Goal: Task Accomplishment & Management: Manage account settings

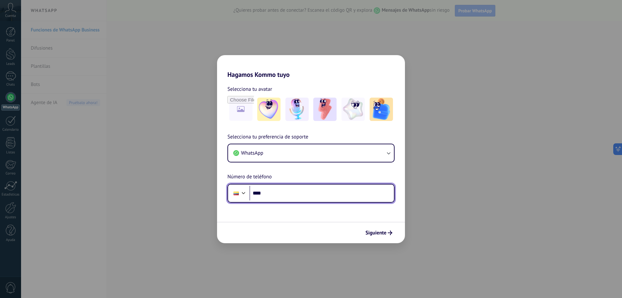
click at [289, 193] on input "****" at bounding box center [321, 193] width 145 height 15
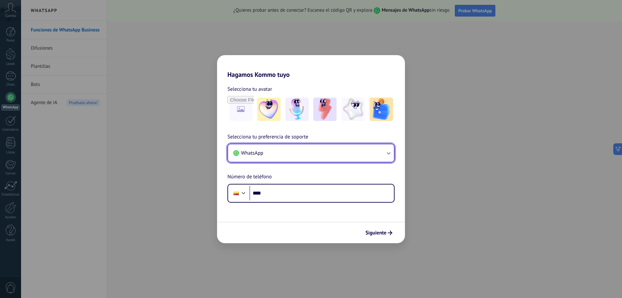
click at [309, 153] on button "WhatsApp" at bounding box center [311, 152] width 166 height 17
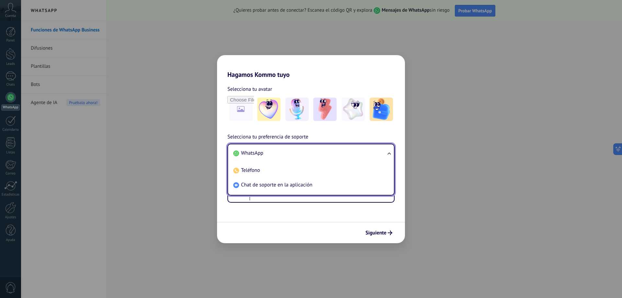
click at [309, 153] on li "WhatsApp" at bounding box center [310, 153] width 158 height 15
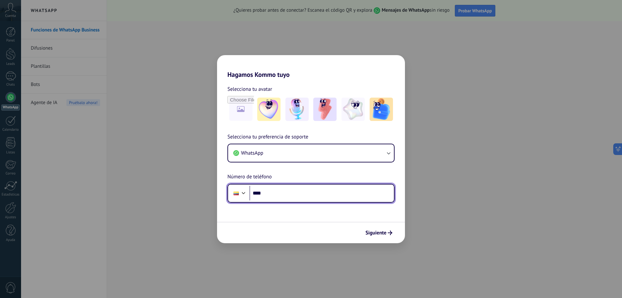
click at [278, 190] on input "****" at bounding box center [321, 193] width 145 height 15
type input "**********"
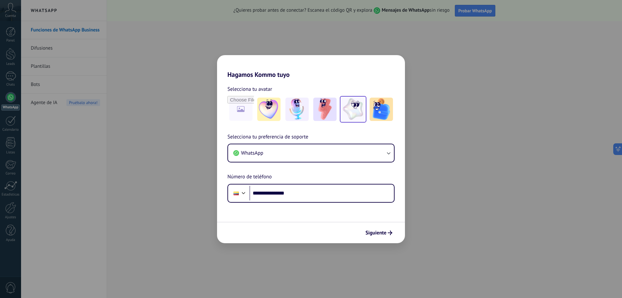
click at [358, 111] on img at bounding box center [353, 109] width 23 height 23
click at [378, 233] on span "Siguiente" at bounding box center [375, 232] width 21 height 5
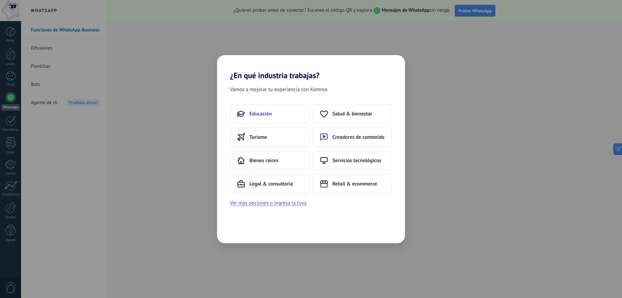
click at [257, 111] on span "Educación" at bounding box center [260, 113] width 22 height 6
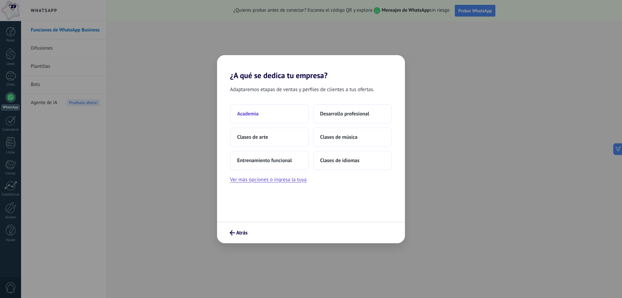
click at [262, 115] on button "Academia" at bounding box center [269, 113] width 79 height 19
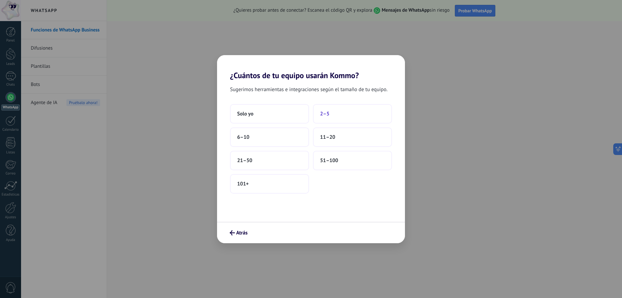
click at [342, 119] on button "2–5" at bounding box center [352, 113] width 79 height 19
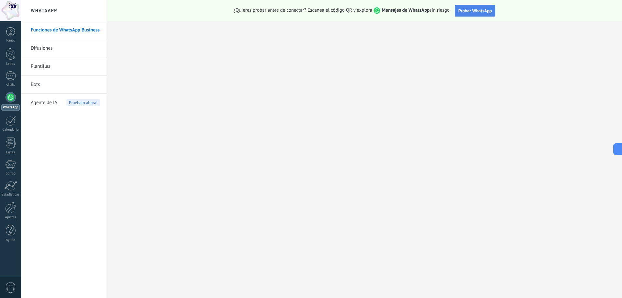
click at [465, 13] on span "Probar WhatsApp" at bounding box center [475, 11] width 34 height 6
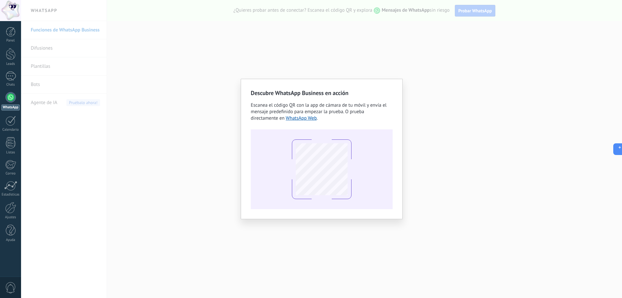
click at [403, 66] on div "Descubre WhatsApp Business en acción Escanea el código QR con la app de cámara …" at bounding box center [321, 149] width 601 height 298
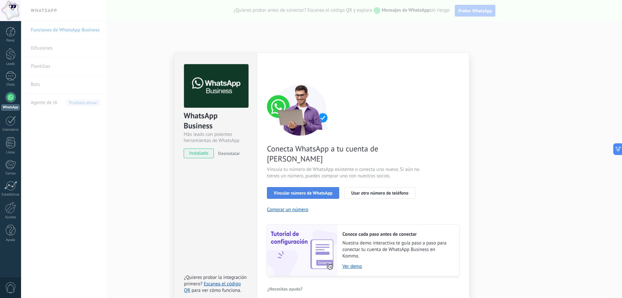
click at [274, 187] on button "Vincular número de WhatsApp" at bounding box center [303, 193] width 72 height 12
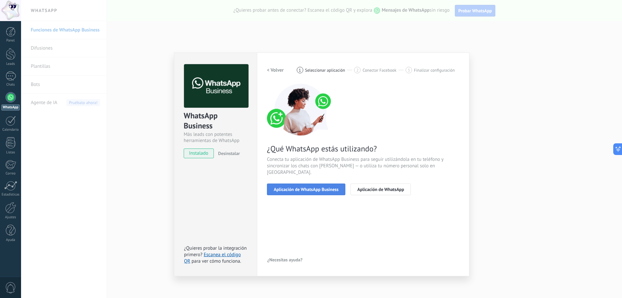
click at [287, 183] on button "Aplicación de WhatsApp Business" at bounding box center [306, 189] width 78 height 12
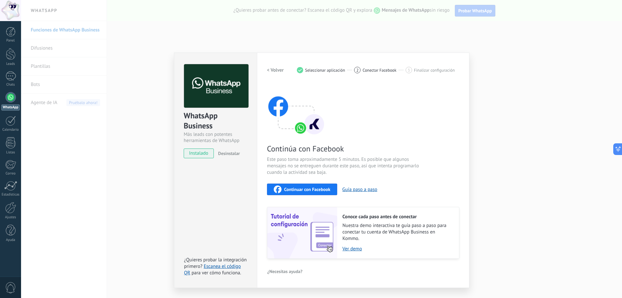
click at [330, 190] on span "Continuar con Facebook" at bounding box center [307, 189] width 46 height 5
click at [307, 190] on span "Continuar con Facebook" at bounding box center [307, 189] width 46 height 5
click at [470, 46] on div "WhatsApp Business Más leads con potentes herramientas de WhatsApp instalado Des…" at bounding box center [321, 149] width 601 height 298
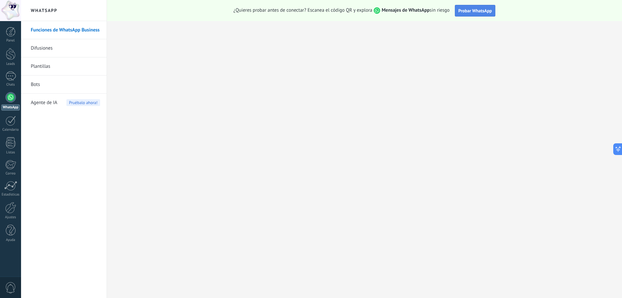
click at [478, 12] on span "Probar WhatsApp" at bounding box center [475, 11] width 34 height 6
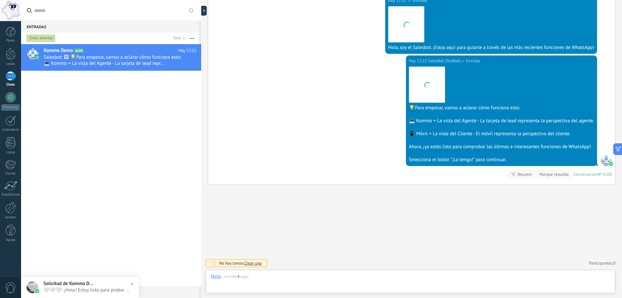
scroll to position [10, 0]
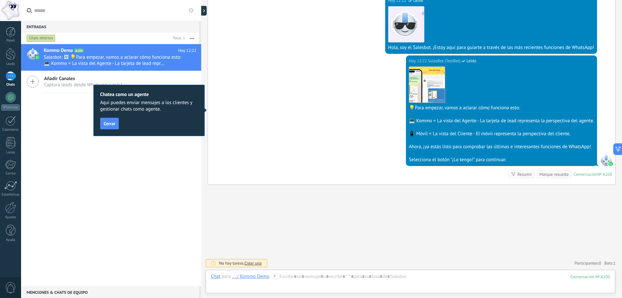
click at [120, 125] on div "Chatea como un agente Aquí puedes enviar mensajes a los clientes y gestionar ch…" at bounding box center [148, 111] width 111 height 52
click at [113, 124] on span "Cerrar" at bounding box center [110, 123] width 12 height 5
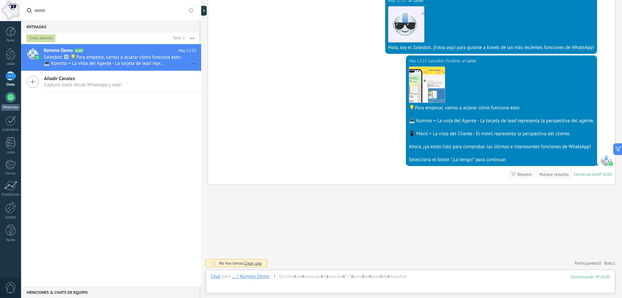
click at [11, 97] on div at bounding box center [11, 97] width 10 height 10
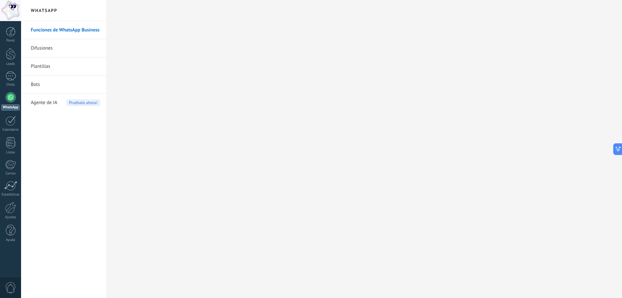
click at [8, 101] on div at bounding box center [11, 97] width 10 height 10
click at [11, 64] on div "Leads" at bounding box center [10, 64] width 19 height 4
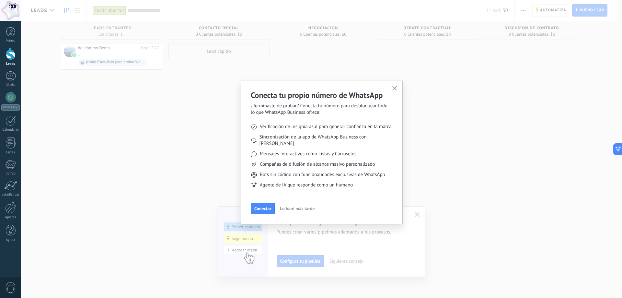
click at [392, 88] on button "button" at bounding box center [395, 88] width 8 height 9
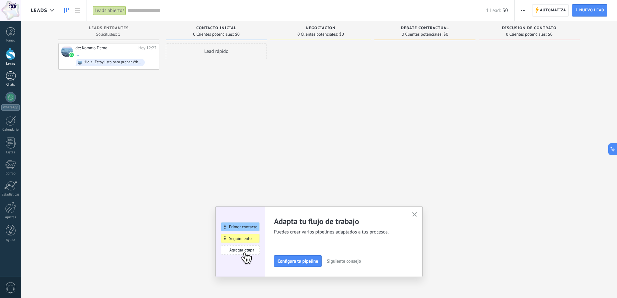
click at [14, 78] on div "1" at bounding box center [11, 75] width 10 height 9
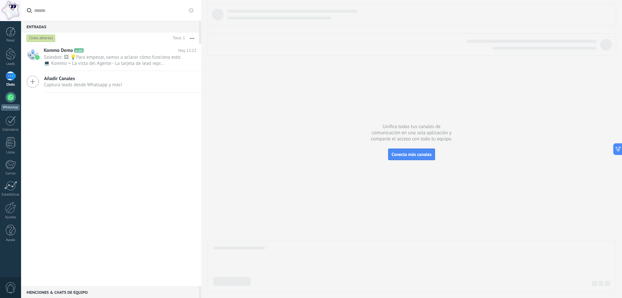
click at [10, 101] on div at bounding box center [11, 97] width 10 height 10
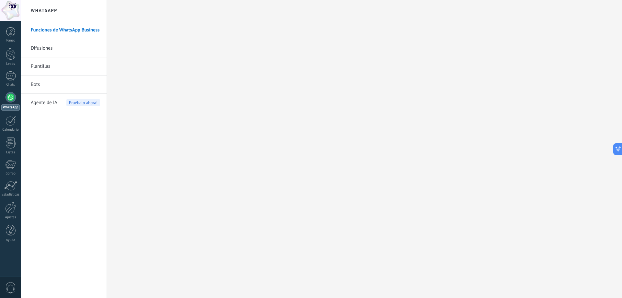
click at [48, 52] on link "Difusiones" at bounding box center [65, 48] width 69 height 18
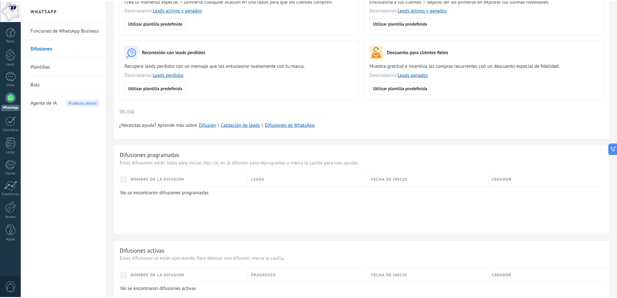
scroll to position [97, 0]
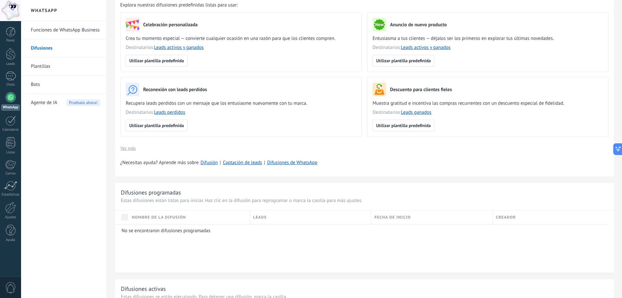
click at [56, 67] on link "Plantillas" at bounding box center [65, 66] width 69 height 18
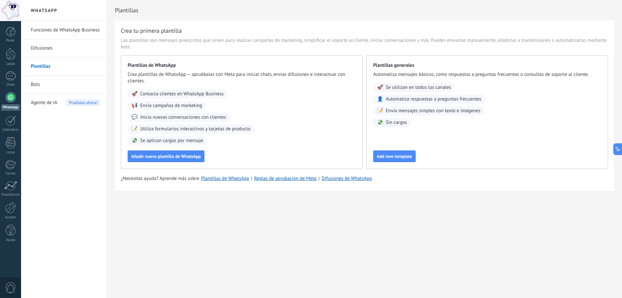
click at [57, 80] on link "Bots" at bounding box center [65, 84] width 69 height 18
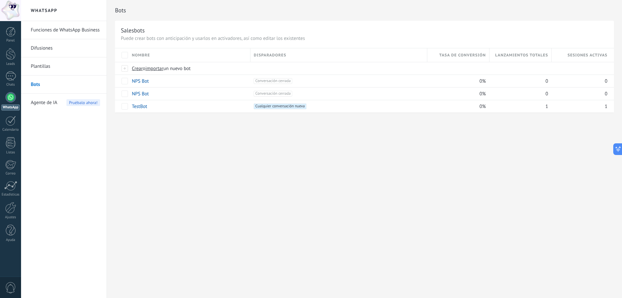
click at [52, 103] on span "Agente de IA" at bounding box center [44, 103] width 27 height 18
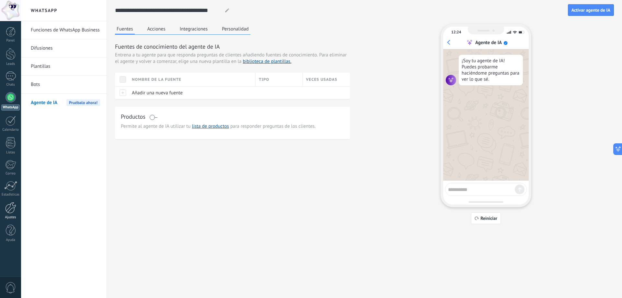
click at [12, 210] on div at bounding box center [10, 207] width 11 height 11
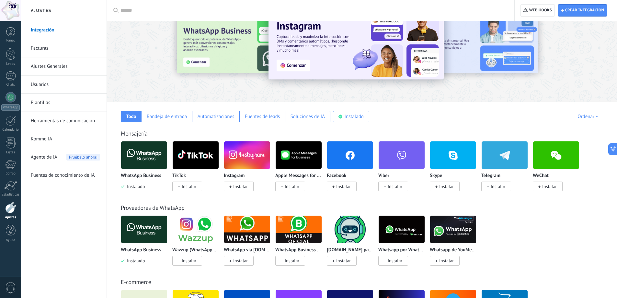
scroll to position [32, 0]
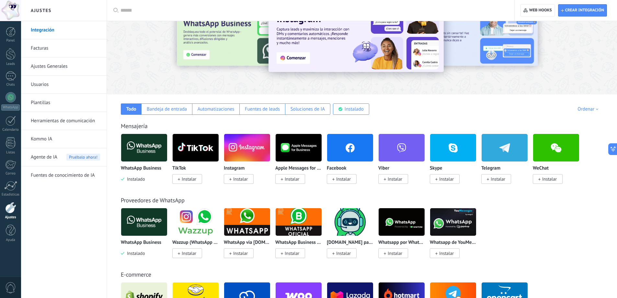
click at [137, 168] on p "WhatsApp Business" at bounding box center [141, 169] width 41 height 6
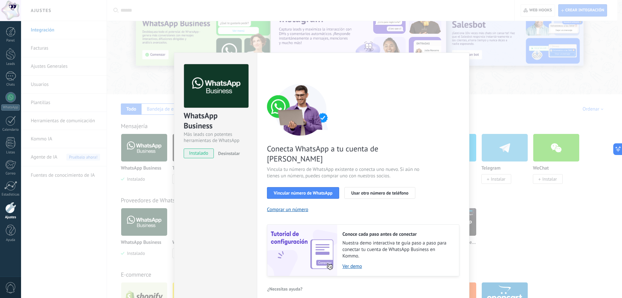
click at [145, 156] on div "WhatsApp Business Más leads con potentes herramientas de WhatsApp instalado Des…" at bounding box center [321, 149] width 601 height 298
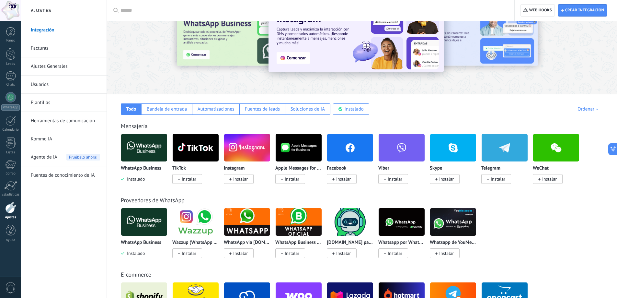
click at [145, 156] on img at bounding box center [144, 147] width 46 height 31
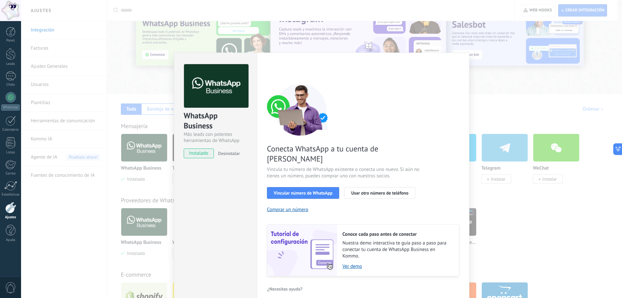
click at [235, 153] on span "Desinstalar" at bounding box center [229, 153] width 22 height 6
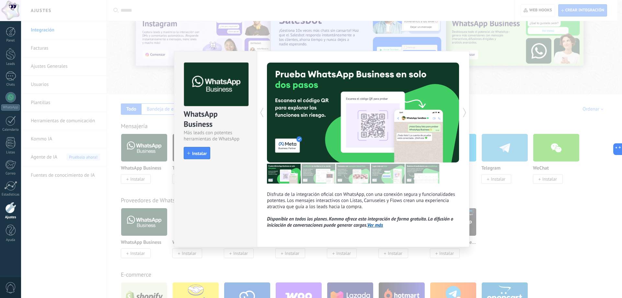
click at [244, 47] on div "WhatsApp Business Más leads con potentes herramientas de WhatsApp install Insta…" at bounding box center [321, 149] width 601 height 298
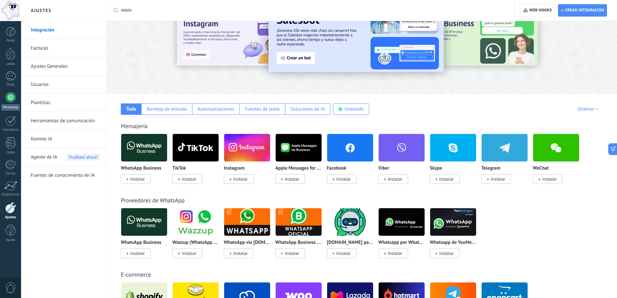
click at [13, 95] on div at bounding box center [11, 97] width 10 height 10
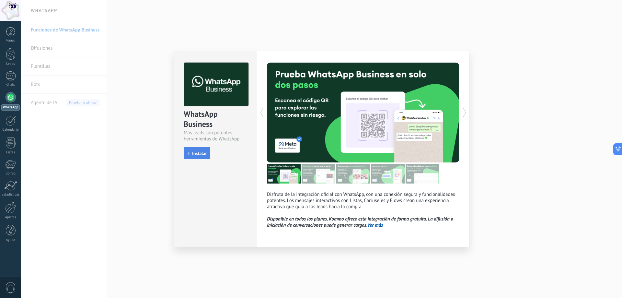
click at [203, 149] on button "Instalar" at bounding box center [197, 153] width 27 height 12
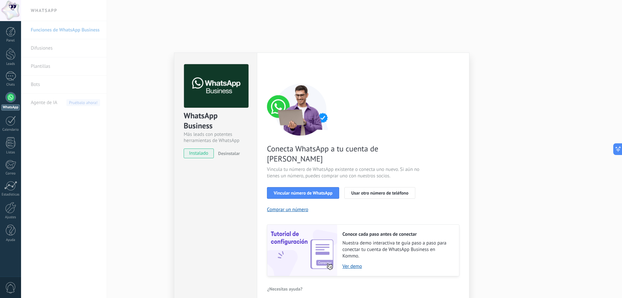
click at [460, 48] on div "WhatsApp Business Más leads con potentes herramientas de WhatsApp instalado Des…" at bounding box center [321, 149] width 601 height 298
click at [318, 191] on span "Vincular número de WhatsApp" at bounding box center [303, 193] width 59 height 5
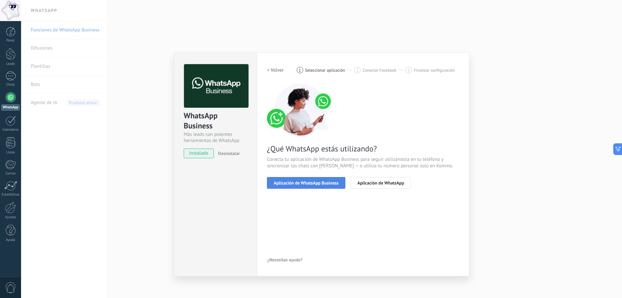
click at [325, 185] on button "Aplicación de WhatsApp Business" at bounding box center [306, 183] width 78 height 12
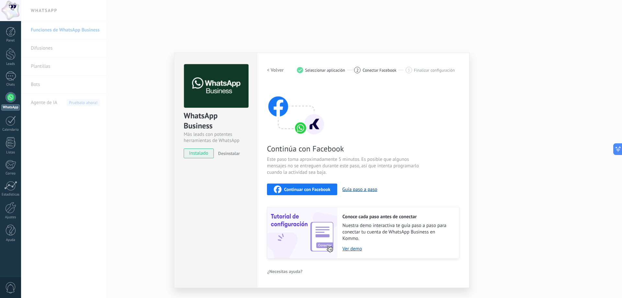
click at [366, 190] on button "Guía paso a paso" at bounding box center [359, 189] width 35 height 6
click at [309, 184] on button "Continuar con Facebook" at bounding box center [302, 189] width 70 height 12
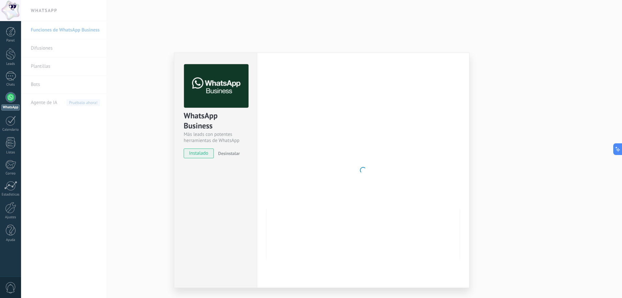
click at [407, 152] on div at bounding box center [363, 170] width 192 height 212
click at [478, 12] on div "WhatsApp Business Más leads con potentes herramientas de WhatsApp instalado Des…" at bounding box center [321, 149] width 601 height 298
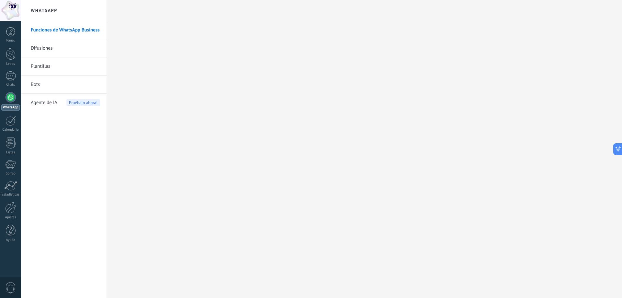
click at [59, 47] on link "Difusiones" at bounding box center [65, 48] width 69 height 18
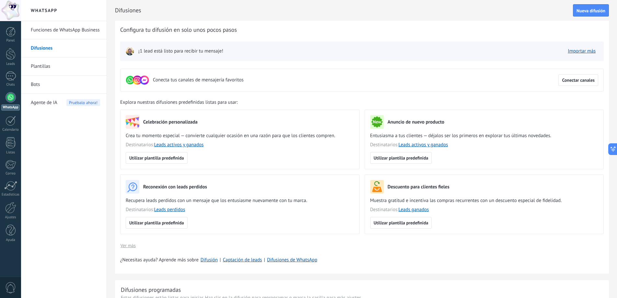
drag, startPoint x: 568, startPoint y: 76, endPoint x: 562, endPoint y: 62, distance: 15.4
click at [562, 62] on div "Conecta tus canales de mensajería favoritos Conectar canales ¡1 lead está listo…" at bounding box center [362, 66] width 484 height 50
click at [13, 79] on div at bounding box center [11, 75] width 10 height 9
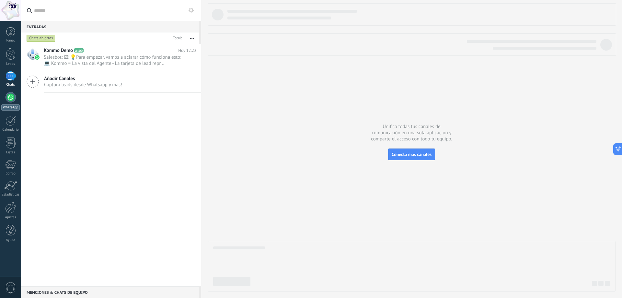
click at [15, 105] on div "WhatsApp" at bounding box center [10, 107] width 18 height 6
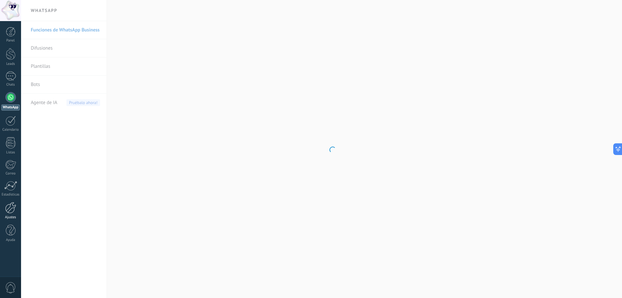
click at [13, 203] on div at bounding box center [10, 207] width 11 height 11
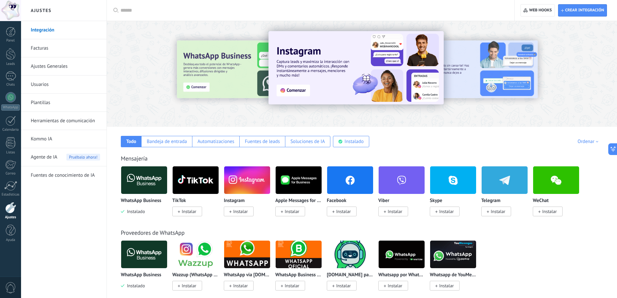
click at [147, 186] on img at bounding box center [144, 179] width 46 height 31
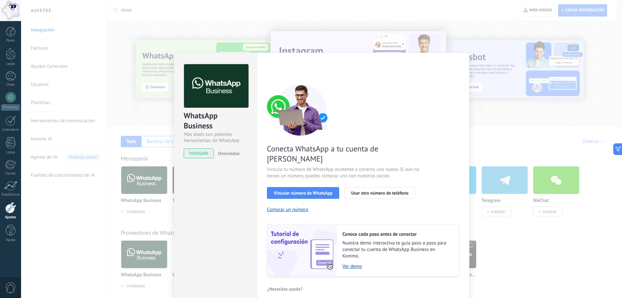
click at [224, 153] on span "Desinstalar" at bounding box center [229, 153] width 22 height 6
click at [378, 191] on span "Usar otro número de teléfono" at bounding box center [379, 193] width 57 height 5
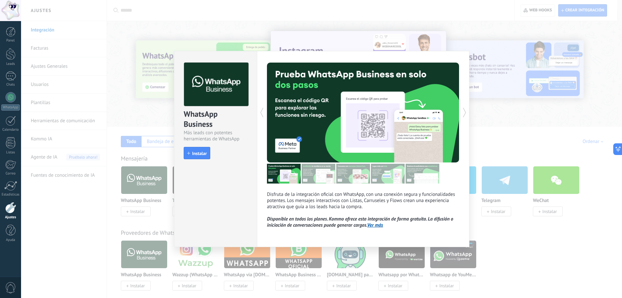
click at [434, 49] on div "WhatsApp Business Más leads con potentes herramientas de WhatsApp install Insta…" at bounding box center [321, 149] width 601 height 298
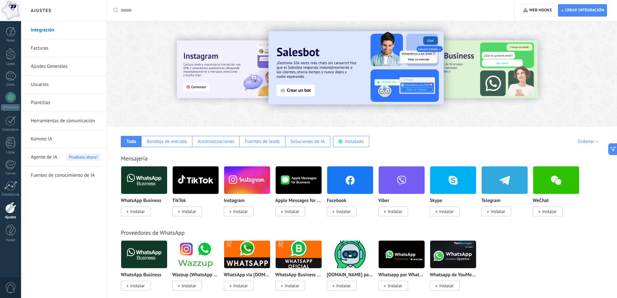
click at [13, 204] on div at bounding box center [10, 207] width 11 height 11
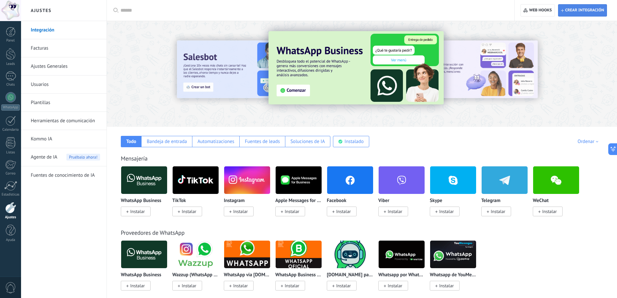
click at [570, 9] on span "Crear integración" at bounding box center [584, 10] width 39 height 5
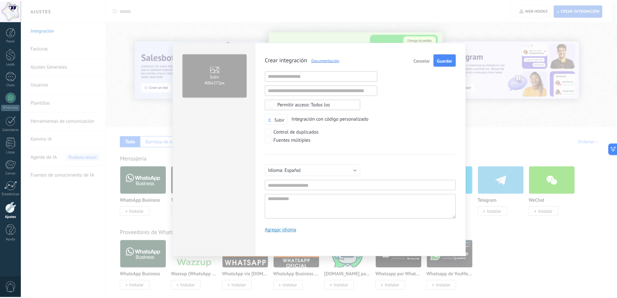
scroll to position [6, 0]
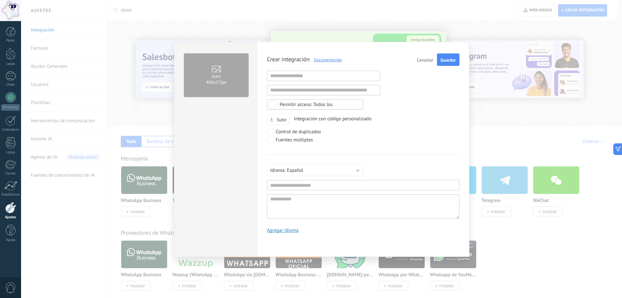
click at [417, 60] on span "Cancelar" at bounding box center [425, 60] width 17 height 5
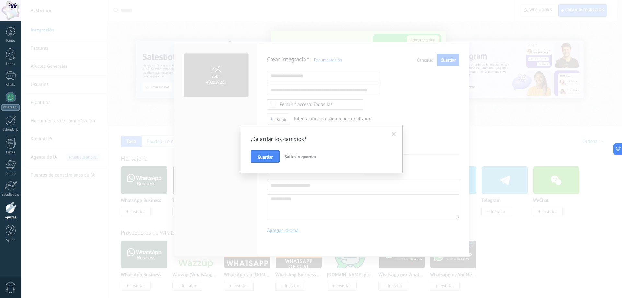
click at [288, 154] on span "Salir sin guardar" at bounding box center [300, 157] width 32 height 6
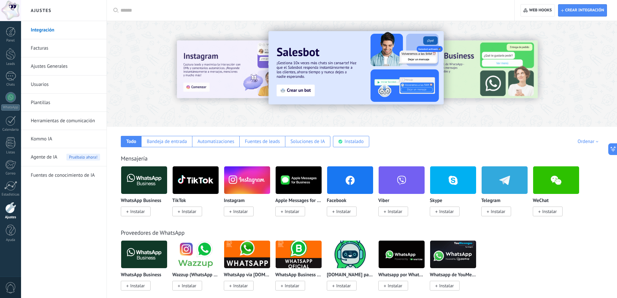
click at [150, 192] on img at bounding box center [144, 179] width 46 height 31
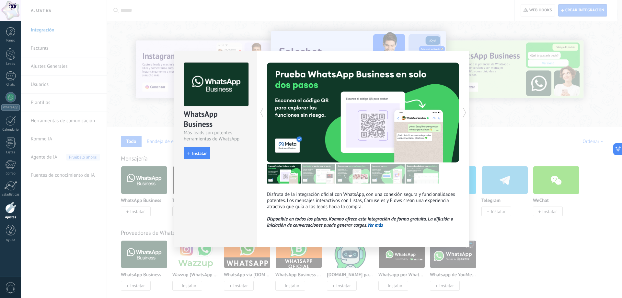
click at [196, 151] on span "Instalar" at bounding box center [199, 153] width 15 height 5
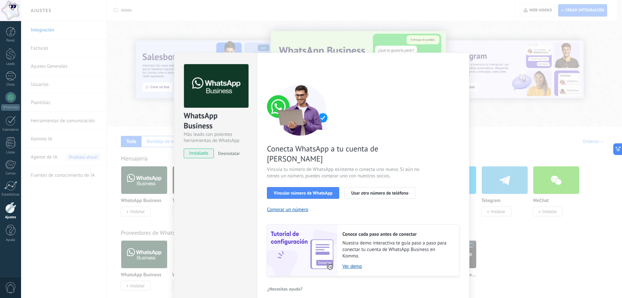
click at [234, 174] on div "WhatsApp Business Más leads con potentes herramientas de WhatsApp instalado Des…" at bounding box center [215, 178] width 83 height 253
click at [428, 7] on div "WhatsApp Business Más leads con potentes herramientas de WhatsApp instalado Des…" at bounding box center [321, 149] width 601 height 298
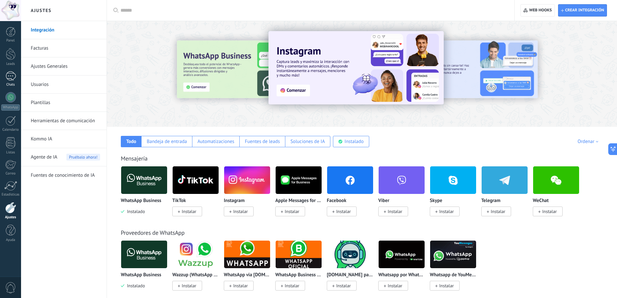
click at [6, 75] on div at bounding box center [11, 75] width 10 height 9
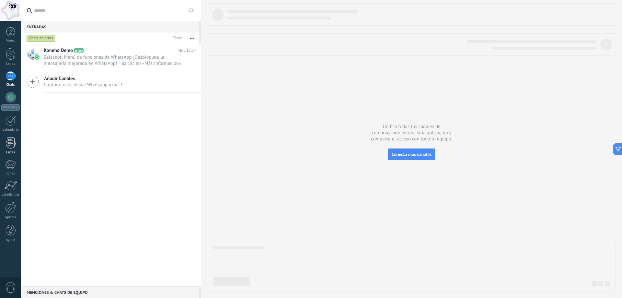
click at [7, 145] on div at bounding box center [11, 142] width 10 height 11
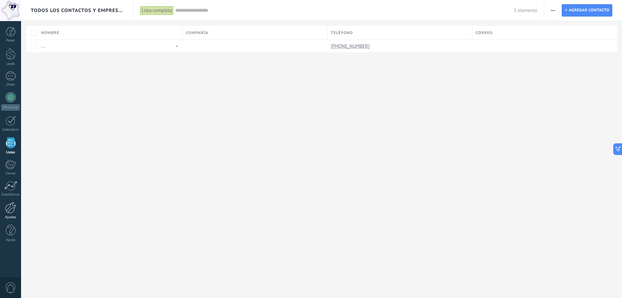
click at [14, 209] on div at bounding box center [10, 207] width 11 height 11
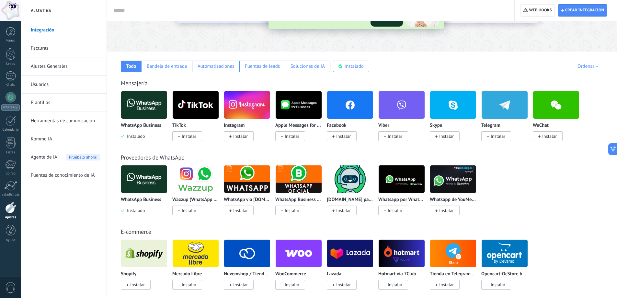
scroll to position [65, 0]
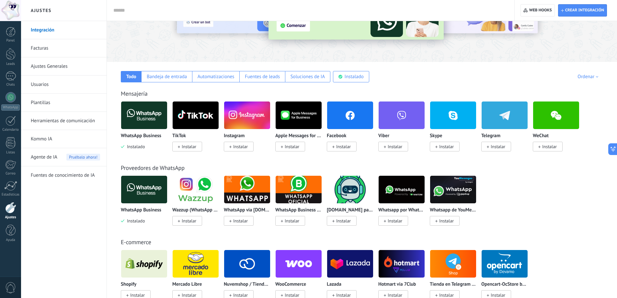
click at [139, 189] on img at bounding box center [144, 189] width 46 height 31
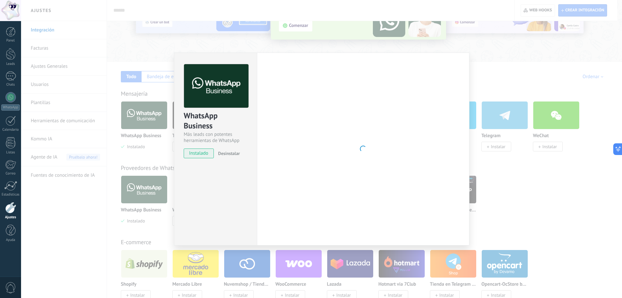
click at [230, 151] on span "Desinstalar" at bounding box center [229, 153] width 22 height 6
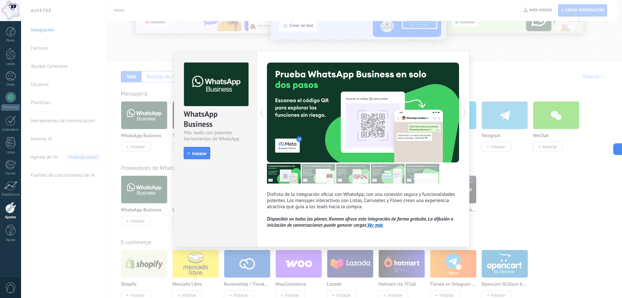
click at [463, 32] on div "WhatsApp Business Más leads con potentes herramientas de WhatsApp install Insta…" at bounding box center [321, 149] width 601 height 298
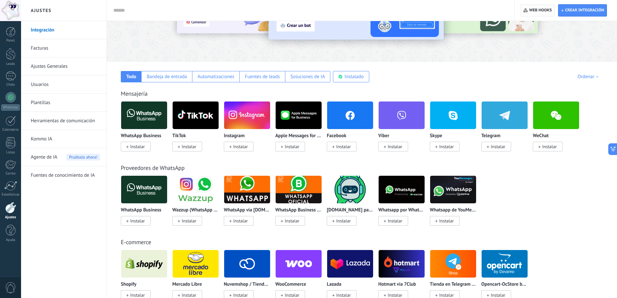
click at [533, 9] on span "Web hooks 0" at bounding box center [540, 10] width 23 height 5
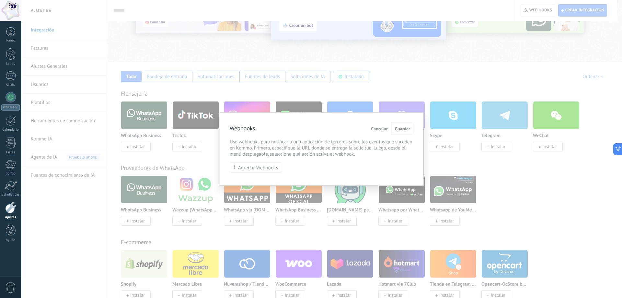
click at [422, 101] on div "Webhooks Cancelar Guardar Use webhooks para notificar a una aplicación de terce…" at bounding box center [321, 149] width 601 height 298
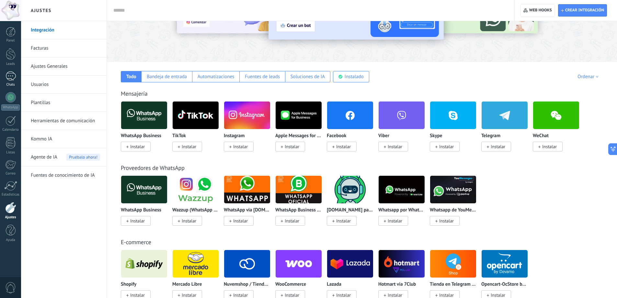
click at [8, 80] on div at bounding box center [11, 75] width 10 height 9
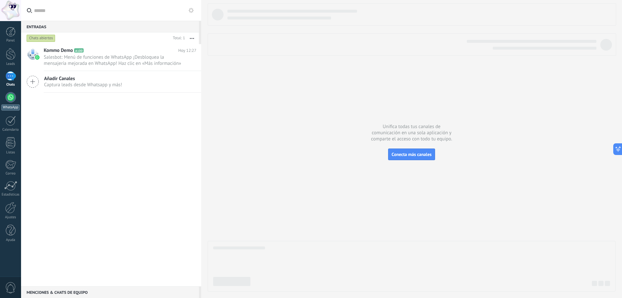
click at [8, 102] on div at bounding box center [11, 97] width 10 height 10
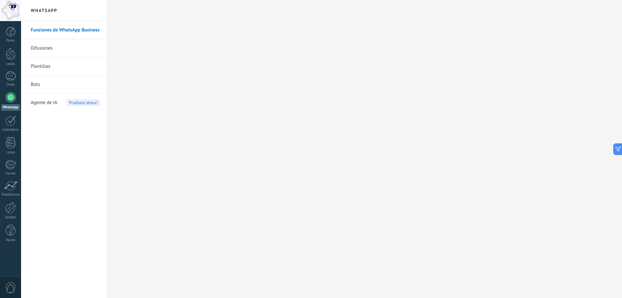
click at [43, 104] on span "Agente de IA" at bounding box center [44, 103] width 27 height 18
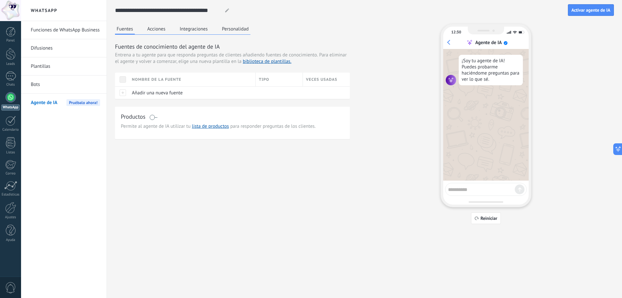
click at [39, 84] on link "Bots" at bounding box center [65, 84] width 69 height 18
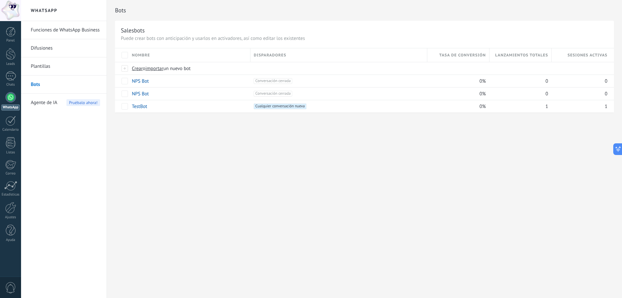
click at [43, 67] on link "Plantillas" at bounding box center [65, 66] width 69 height 18
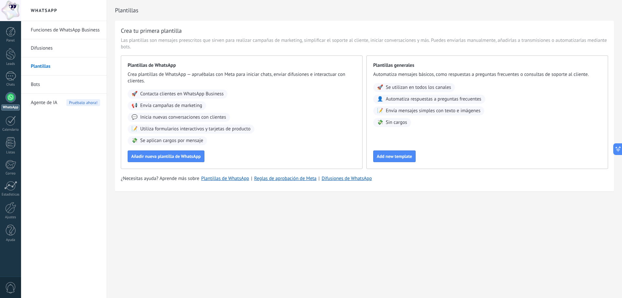
click at [41, 54] on link "Difusiones" at bounding box center [65, 48] width 69 height 18
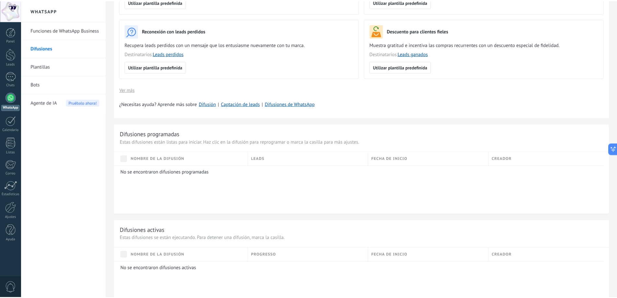
scroll to position [141, 0]
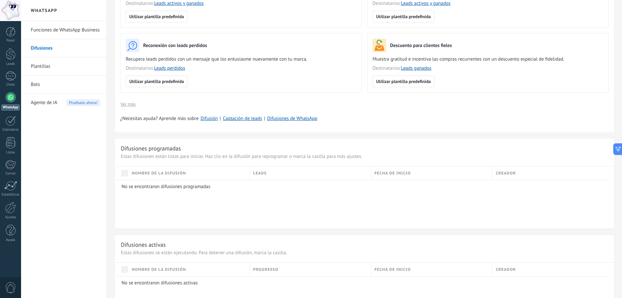
click at [53, 33] on link "Funciones de WhatsApp Business" at bounding box center [65, 30] width 69 height 18
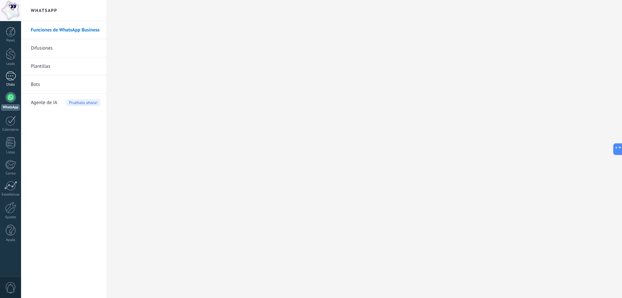
click at [3, 86] on div "Chats" at bounding box center [10, 85] width 19 height 4
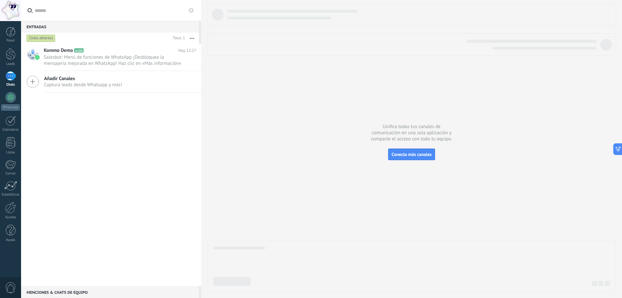
click at [0, 66] on div "Panel Leads Chats WhatsApp Clientes" at bounding box center [10, 138] width 21 height 222
click at [7, 61] on link "Leads" at bounding box center [10, 57] width 21 height 18
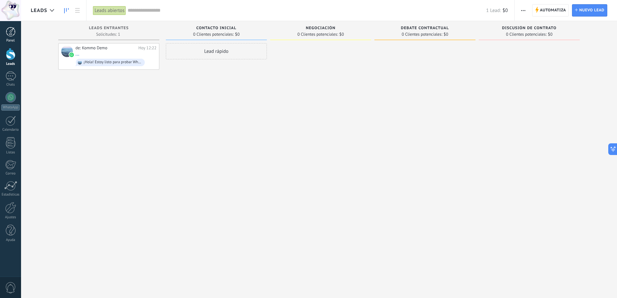
click at [7, 37] on link "Panel" at bounding box center [10, 35] width 21 height 16
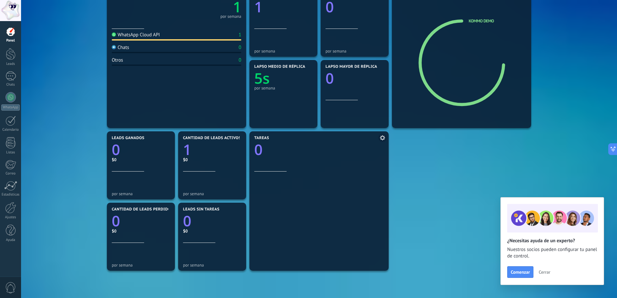
scroll to position [130, 0]
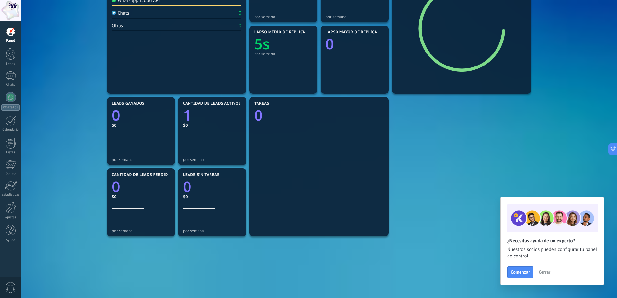
click at [550, 272] on span "Cerrar" at bounding box center [545, 272] width 12 height 5
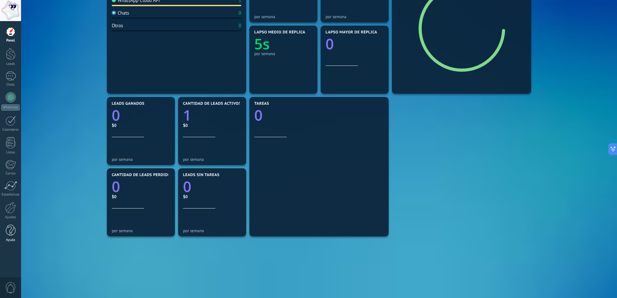
click at [6, 236] on link "Ayuda" at bounding box center [10, 233] width 21 height 17
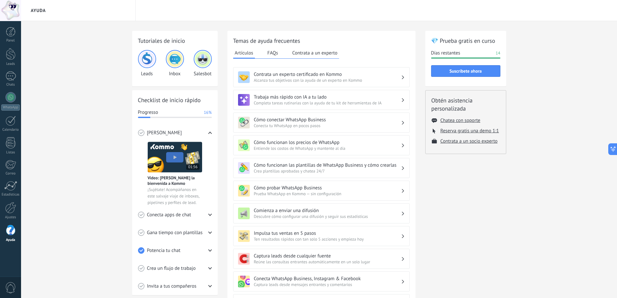
click at [176, 58] on img at bounding box center [175, 59] width 16 height 16
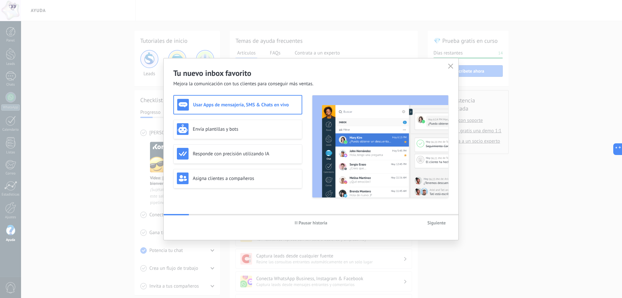
click at [446, 68] on h2 "Tu nuevo inbox favorito" at bounding box center [310, 73] width 275 height 10
click at [453, 68] on button "button" at bounding box center [450, 66] width 8 height 9
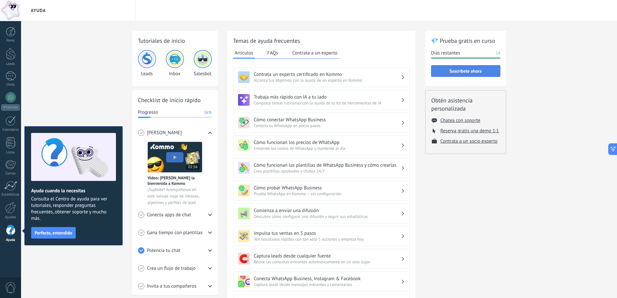
click at [466, 76] on button "Suscríbete ahora" at bounding box center [465, 71] width 69 height 12
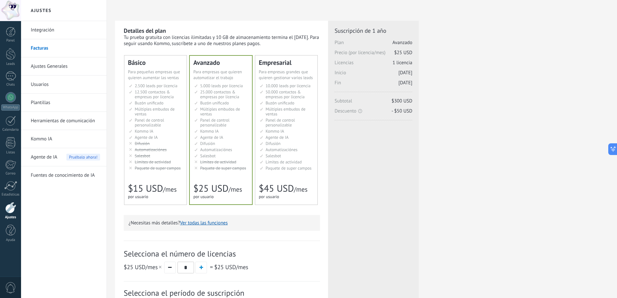
click at [144, 164] on span "Límites de actividad" at bounding box center [153, 162] width 36 height 6
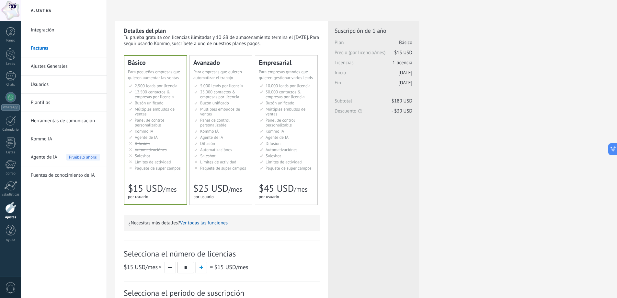
click at [67, 30] on link "Integración" at bounding box center [65, 30] width 69 height 18
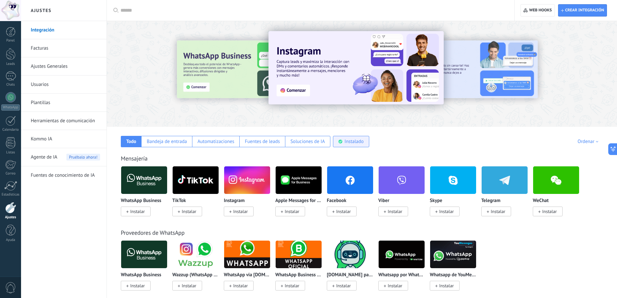
click at [345, 145] on div "Instalado" at bounding box center [351, 141] width 36 height 11
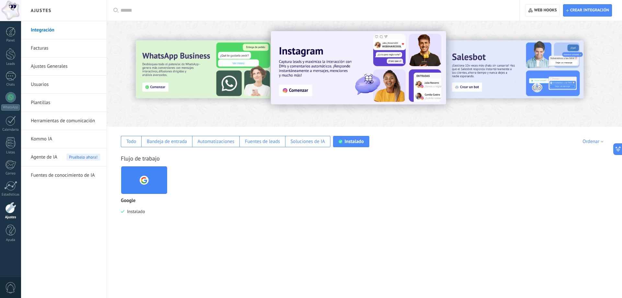
click at [140, 186] on img at bounding box center [144, 179] width 46 height 31
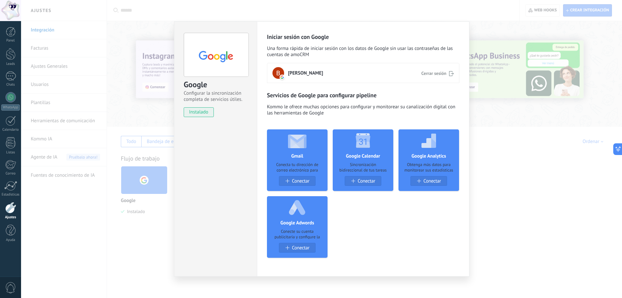
click at [450, 75] on use at bounding box center [451, 73] width 5 height 5
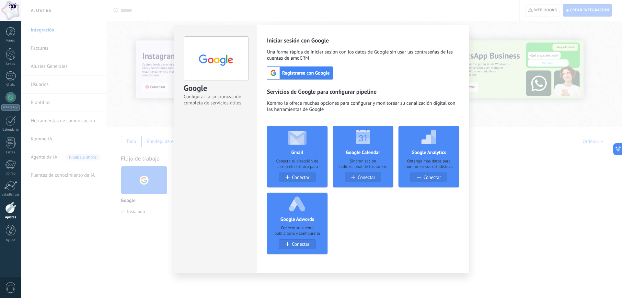
click at [481, 115] on div "Google Configurar la sincronización completa de servicios útiles. install Insta…" at bounding box center [321, 149] width 601 height 298
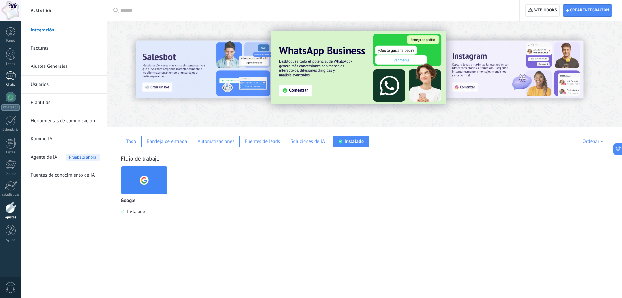
click at [8, 75] on div at bounding box center [11, 75] width 10 height 9
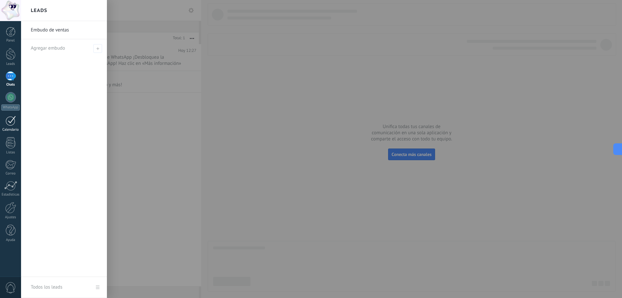
click at [8, 121] on div at bounding box center [11, 121] width 10 height 10
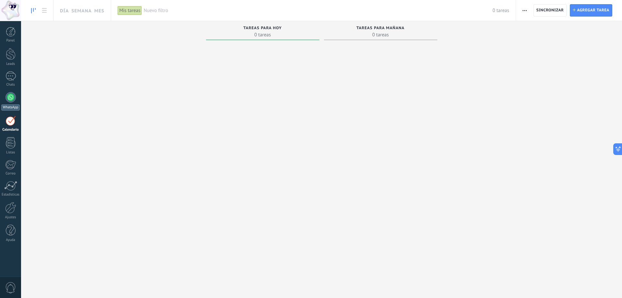
click at [11, 92] on div at bounding box center [11, 97] width 10 height 10
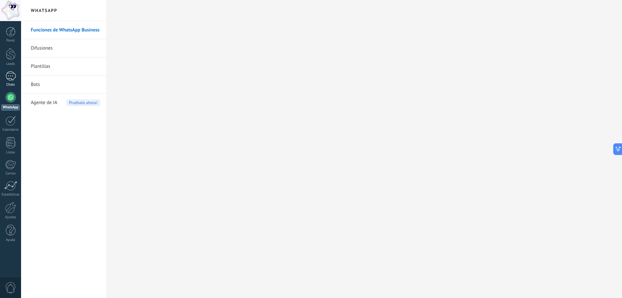
click at [4, 75] on link "Chats" at bounding box center [10, 79] width 21 height 16
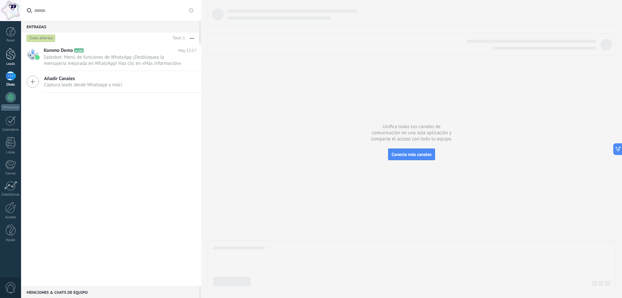
click at [11, 62] on link "Leads" at bounding box center [10, 57] width 21 height 18
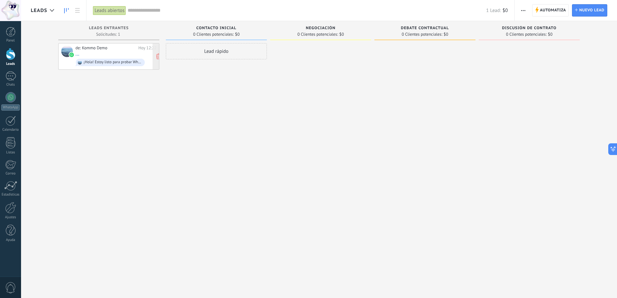
click at [109, 51] on div "de: Kommo Demo Hoy 12:22 ... ¡Hola! Estoy listo para probar WhatsApp en Kommo. …" at bounding box center [115, 56] width 81 height 22
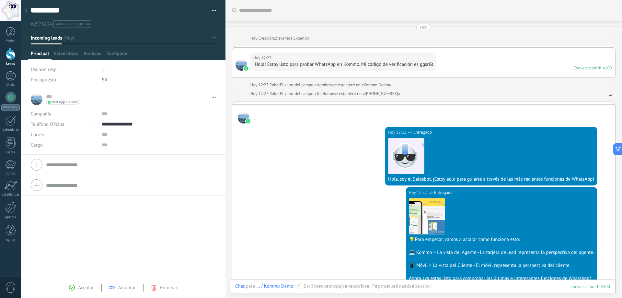
click at [212, 38] on button "Incoming leads" at bounding box center [123, 38] width 185 height 12
click at [157, 122] on input "**********" at bounding box center [150, 124] width 97 height 10
type input "**********"
click at [212, 39] on button "Incoming leads" at bounding box center [123, 38] width 185 height 12
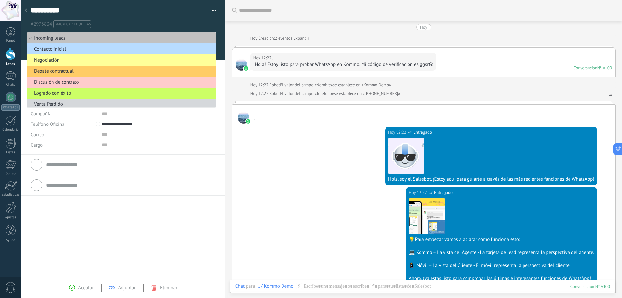
click at [174, 52] on li "Contacto inicial" at bounding box center [121, 48] width 189 height 11
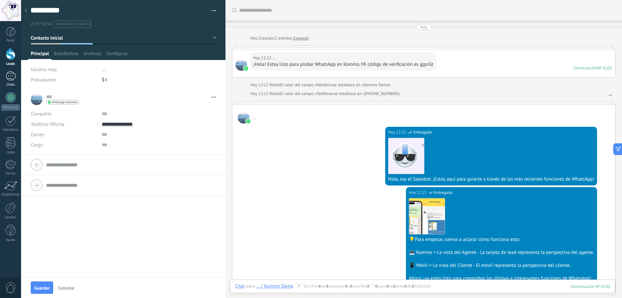
click at [12, 82] on link "Chats" at bounding box center [10, 79] width 21 height 16
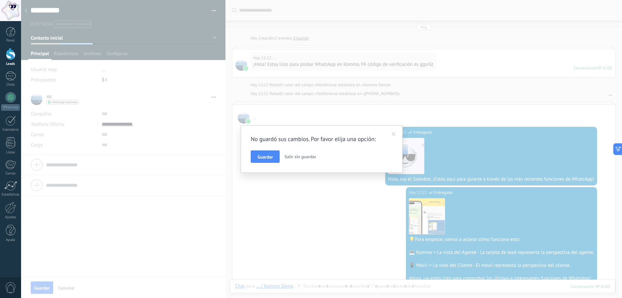
click at [267, 152] on button "Guardar" at bounding box center [265, 156] width 29 height 12
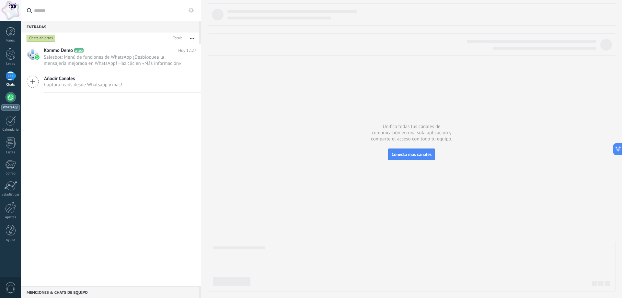
click at [9, 101] on div at bounding box center [11, 97] width 10 height 10
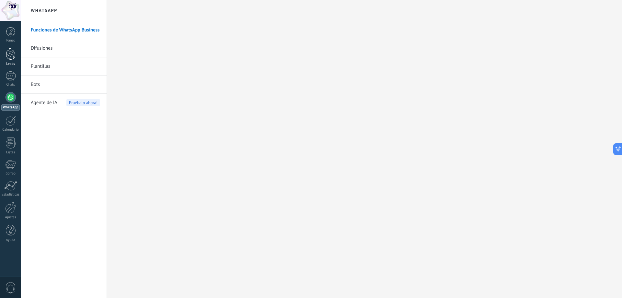
click at [12, 57] on div at bounding box center [11, 54] width 10 height 12
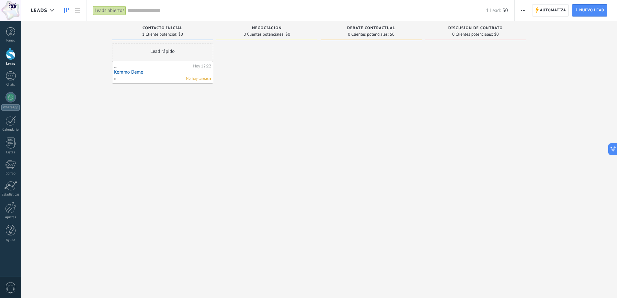
click at [203, 69] on link "Kommo Demo" at bounding box center [162, 72] width 97 height 6
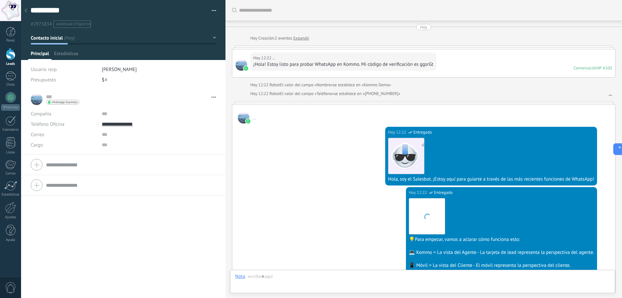
type textarea "**********"
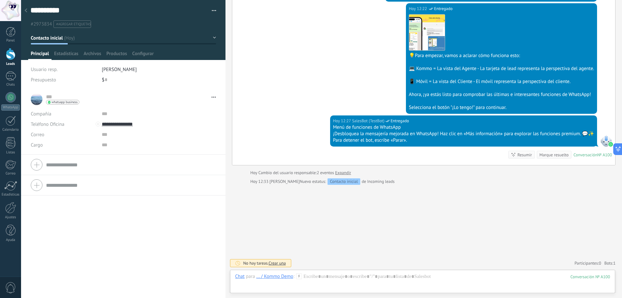
click at [114, 70] on span "[PERSON_NAME]" at bounding box center [119, 69] width 35 height 6
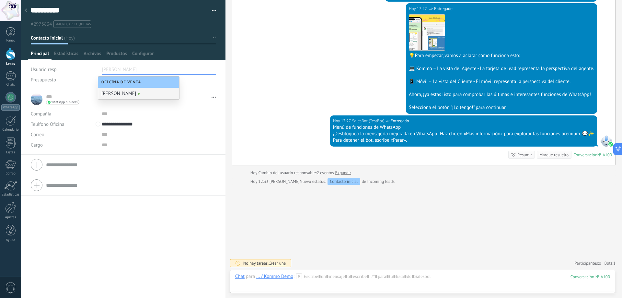
click at [194, 85] on div "$ 0" at bounding box center [159, 80] width 114 height 10
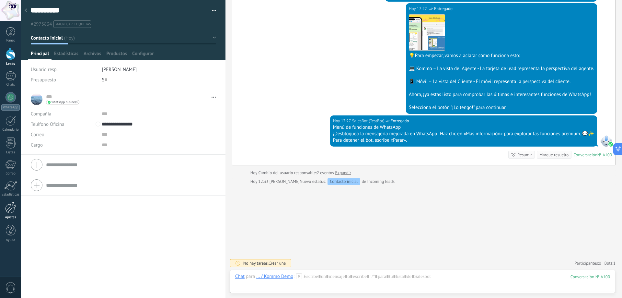
click at [9, 213] on div at bounding box center [10, 207] width 11 height 11
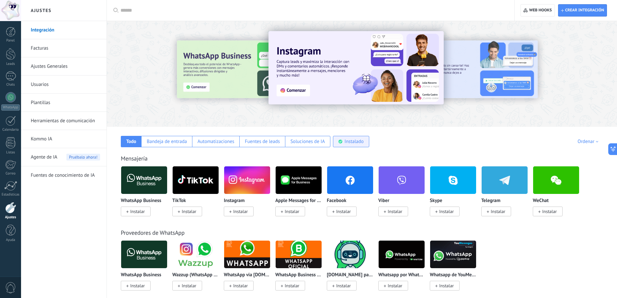
click at [344, 145] on div "Instalado" at bounding box center [351, 141] width 36 height 11
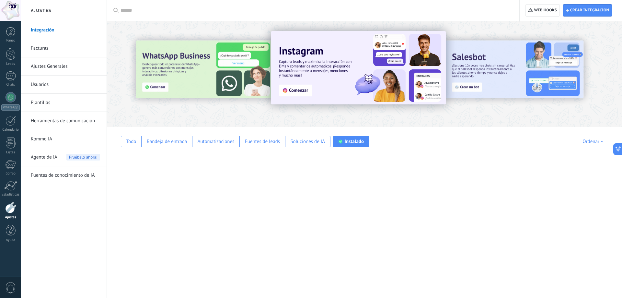
click at [432, 148] on div "Todo Bandeja de entrada Automatizaciones Fuentes de leads Soluciones de IA Inst…" at bounding box center [364, 212] width 515 height 171
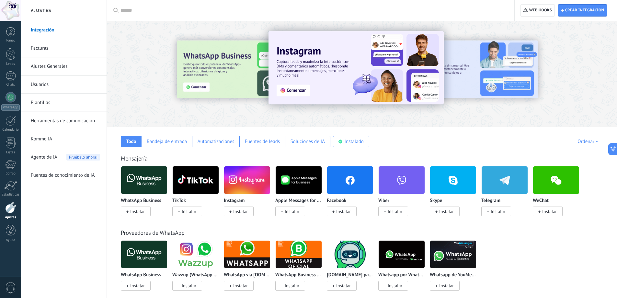
click at [11, 288] on span "0" at bounding box center [10, 287] width 11 height 11
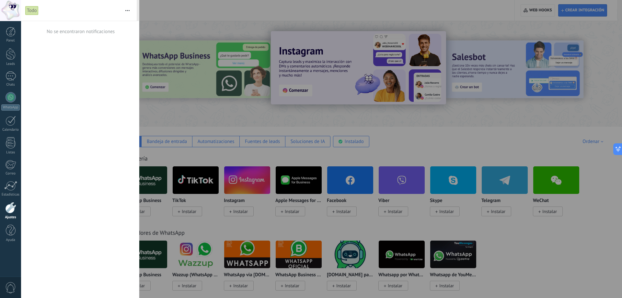
click at [11, 288] on span "0" at bounding box center [10, 287] width 11 height 11
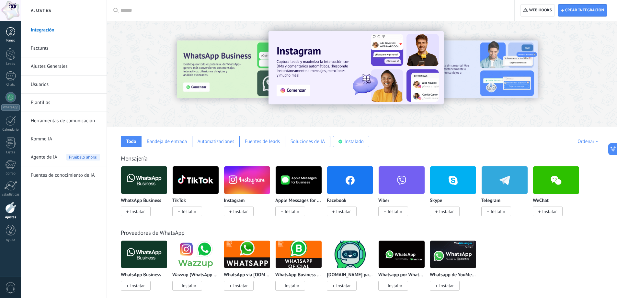
click at [6, 33] on div at bounding box center [11, 32] width 10 height 10
